Goal: Navigation & Orientation: Find specific page/section

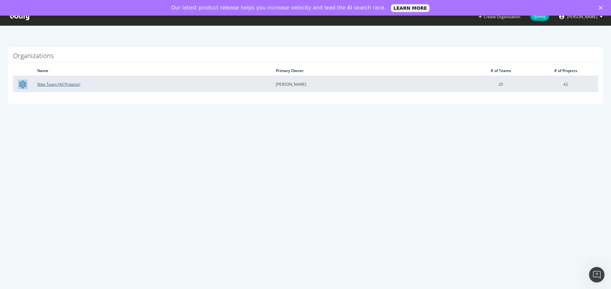
click at [61, 82] on link "Nike Team (All Projects)" at bounding box center [58, 84] width 43 height 6
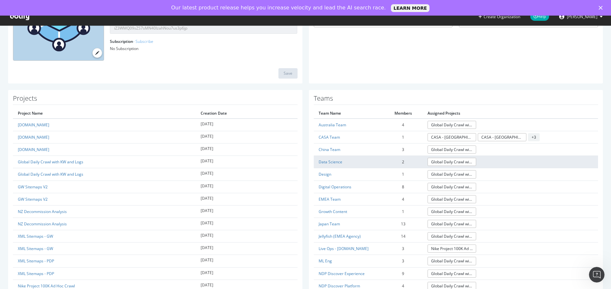
scroll to position [117, 0]
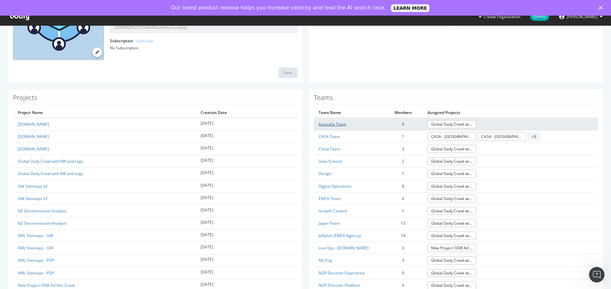
click at [325, 122] on link "Australia Team" at bounding box center [333, 124] width 28 height 6
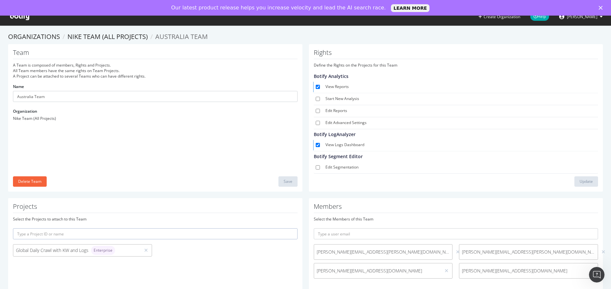
scroll to position [23, 0]
